Goal: Navigation & Orientation: Find specific page/section

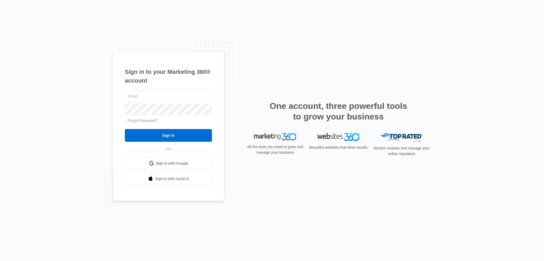
type input "[EMAIL_ADDRESS][DOMAIN_NAME]"
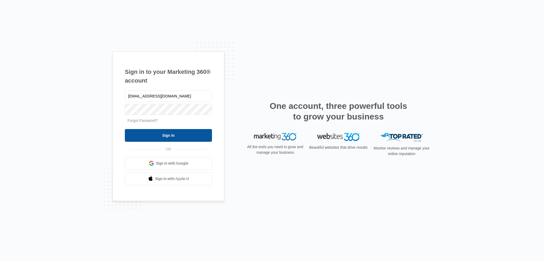
click at [182, 134] on input "Sign In" at bounding box center [168, 135] width 87 height 13
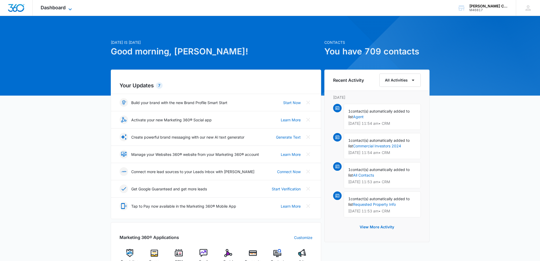
click at [65, 7] on span "Dashboard" at bounding box center [53, 8] width 25 height 6
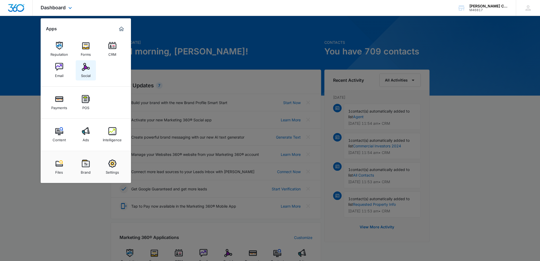
click at [85, 66] on img at bounding box center [86, 67] width 8 height 8
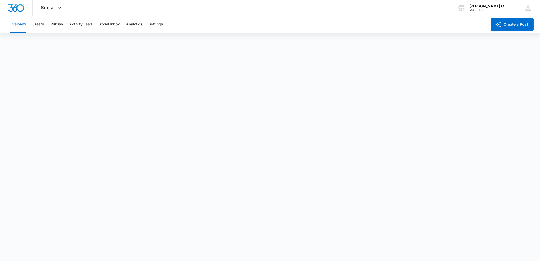
click at [381, 21] on div "Overview Create Publish Activity Feed Social Inbox Analytics Settings" at bounding box center [246, 24] width 481 height 17
